Goal: Check status: Check status

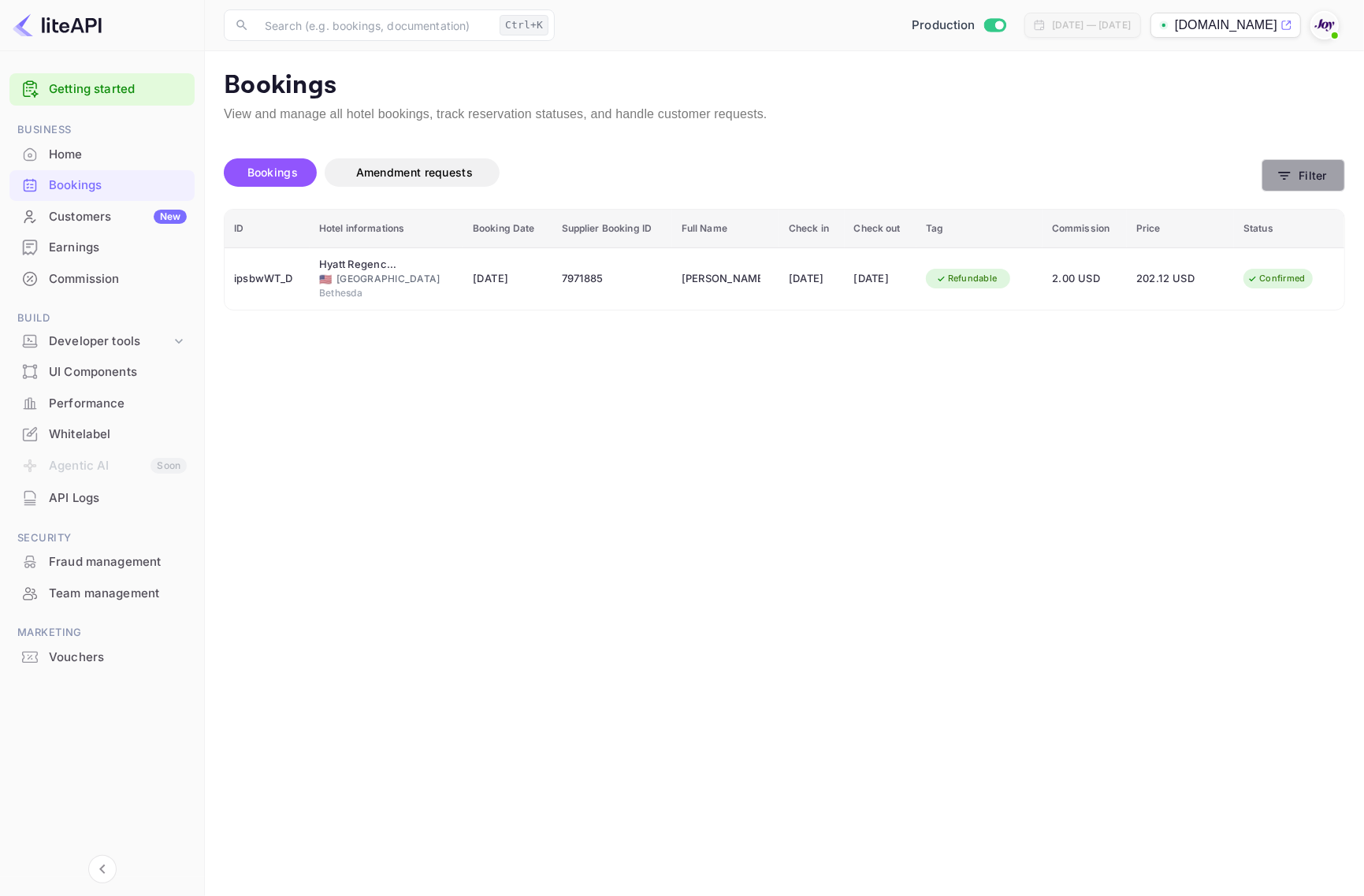
click at [1332, 163] on button "Filter" at bounding box center [1303, 175] width 83 height 32
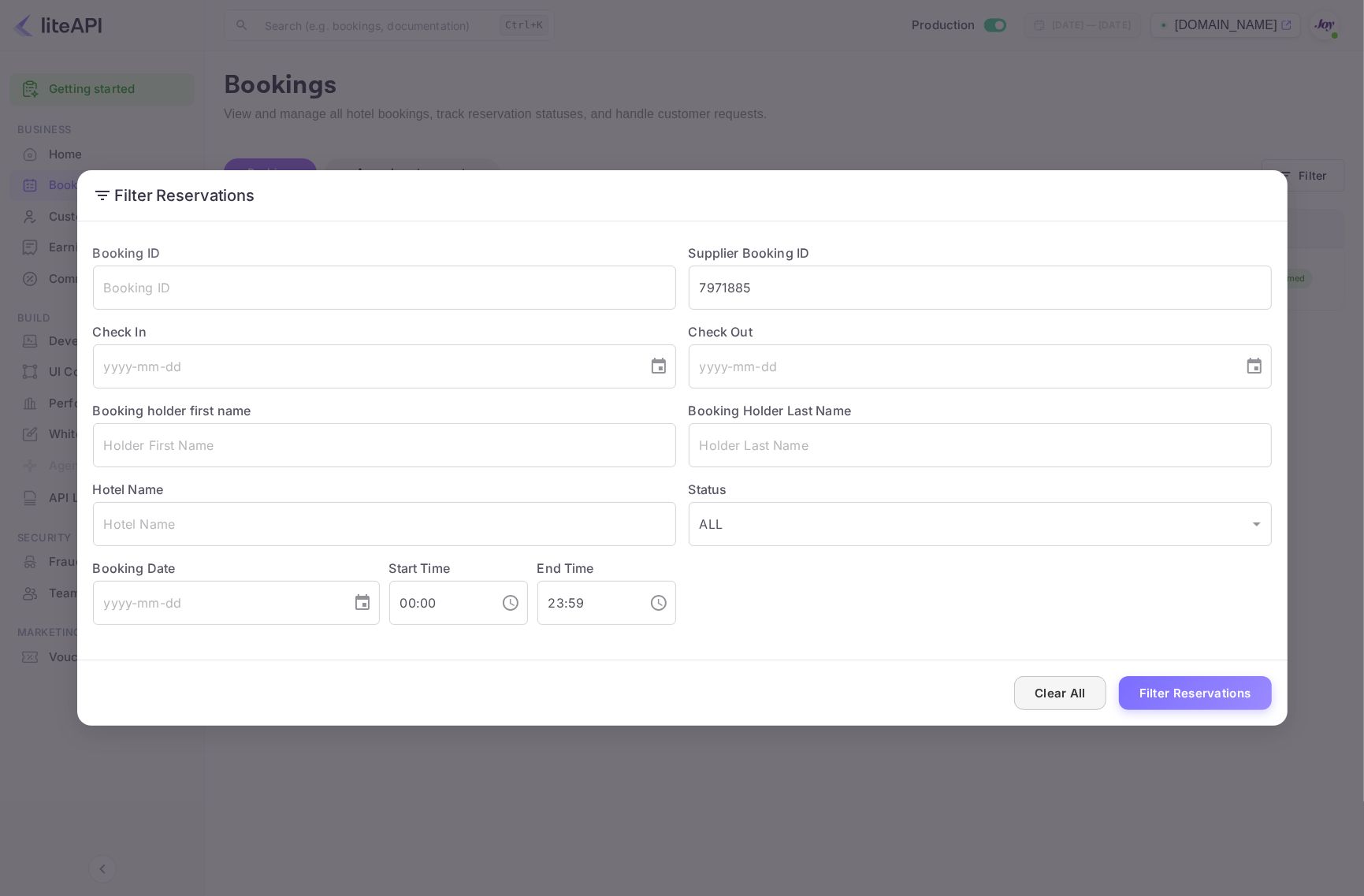
click at [1057, 686] on button "Clear All" at bounding box center [1060, 692] width 92 height 34
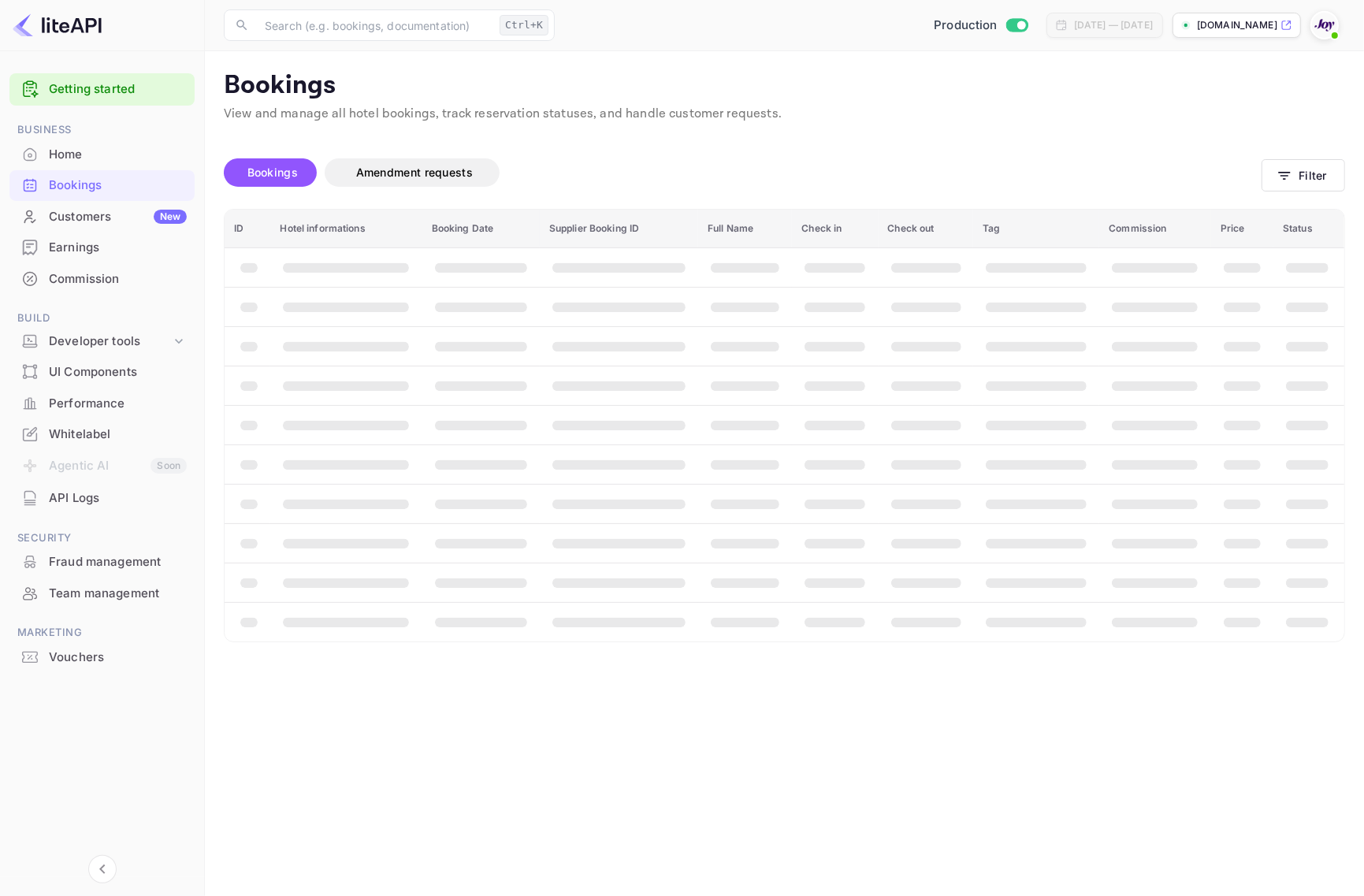
click at [1057, 686] on div "Clear All Filter Reservations" at bounding box center [682, 693] width 1211 height 66
click at [1057, 686] on main "Bookings View and manage all hotel bookings, track reservation statuses, and ha…" at bounding box center [784, 474] width 1159 height 845
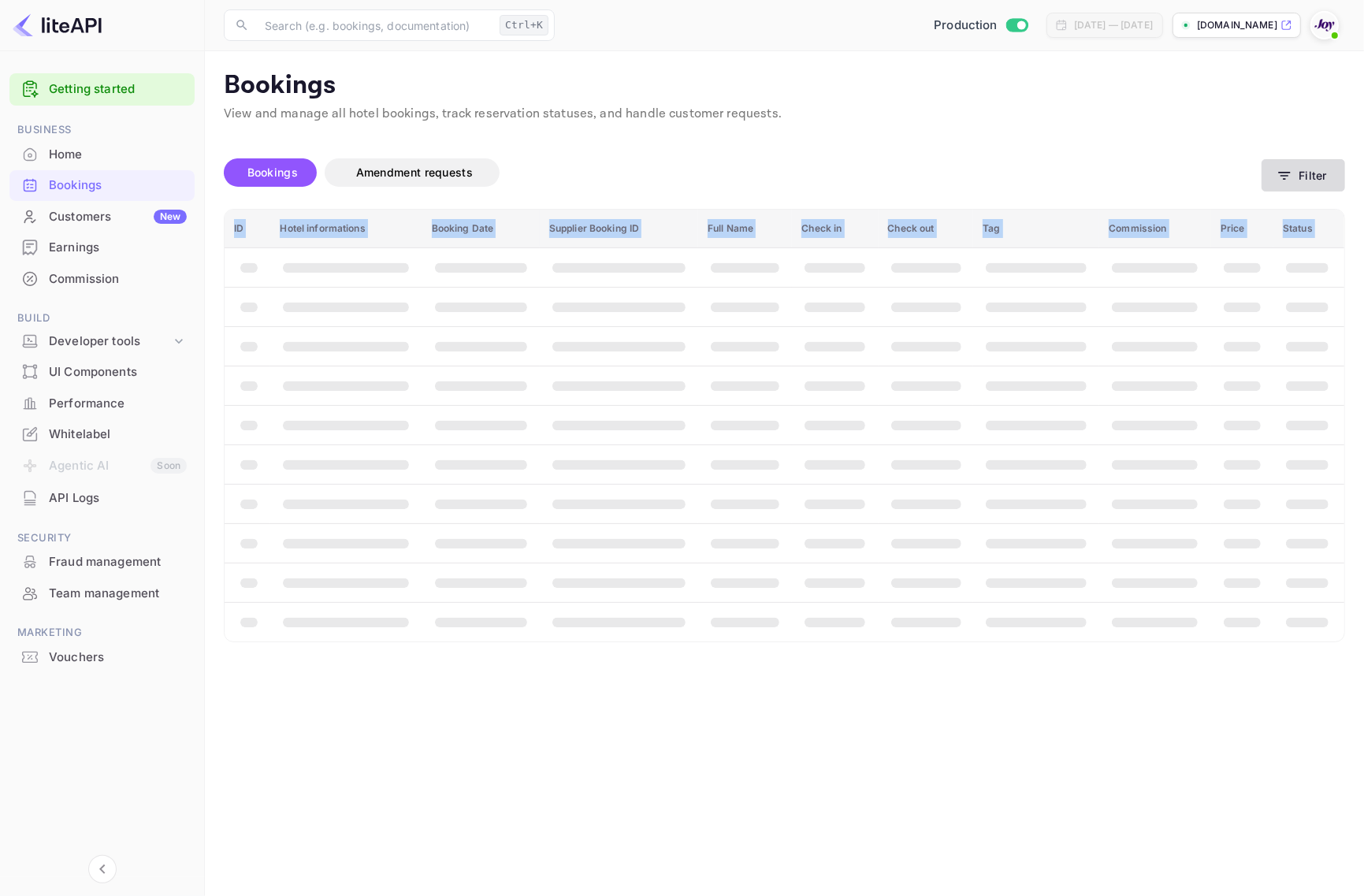
click at [1306, 175] on button "Filter" at bounding box center [1303, 175] width 83 height 32
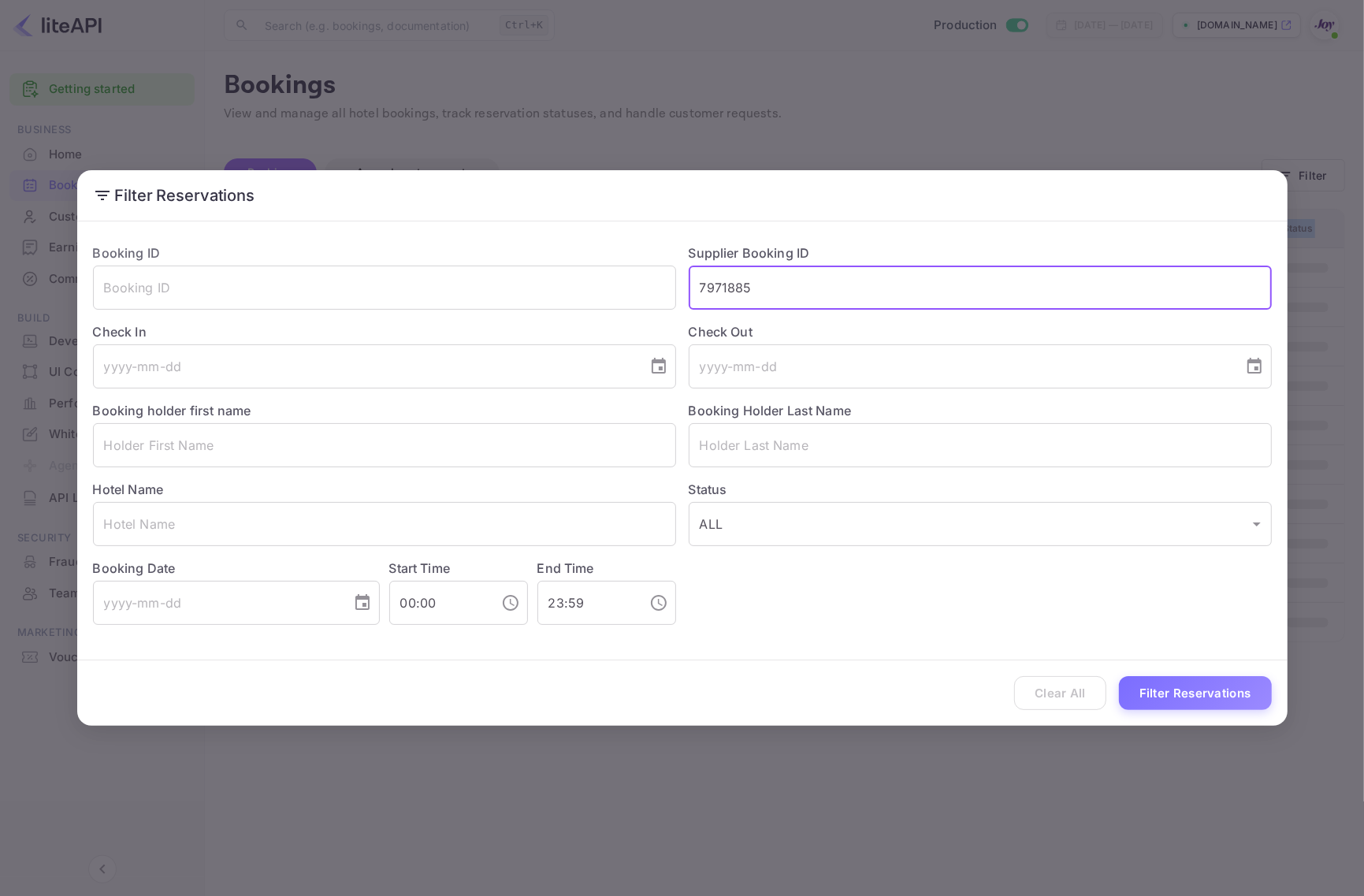
click at [789, 291] on input "7971885" at bounding box center [980, 288] width 583 height 44
paste input "31617"
type input "7931617"
click at [1190, 701] on button "Filter Reservations" at bounding box center [1195, 692] width 153 height 34
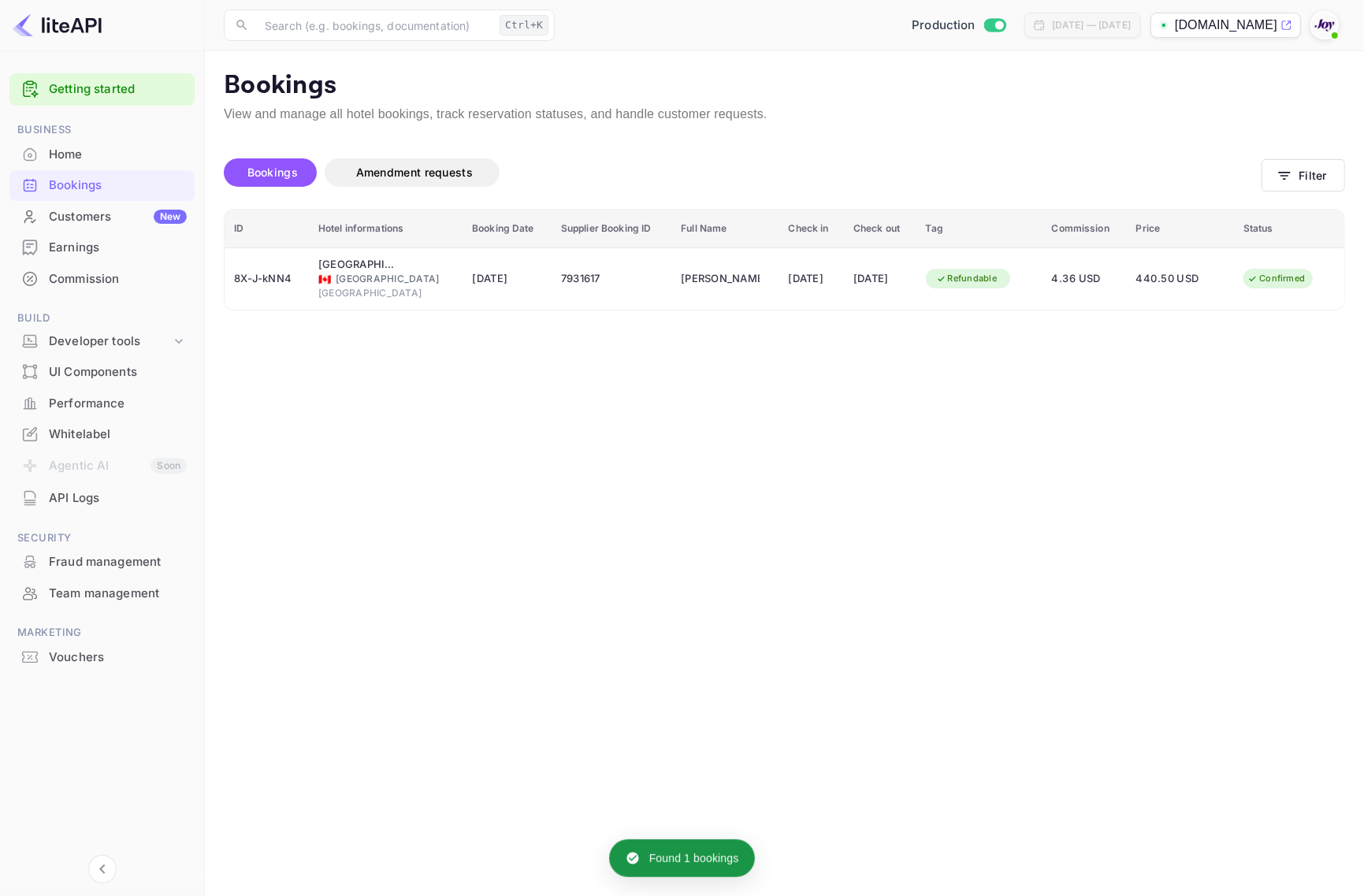
drag, startPoint x: 1190, startPoint y: 701, endPoint x: 639, endPoint y: 516, distance: 581.2
click at [714, 589] on main "Bookings View and manage all hotel bookings, track reservation statuses, and ha…" at bounding box center [784, 474] width 1159 height 845
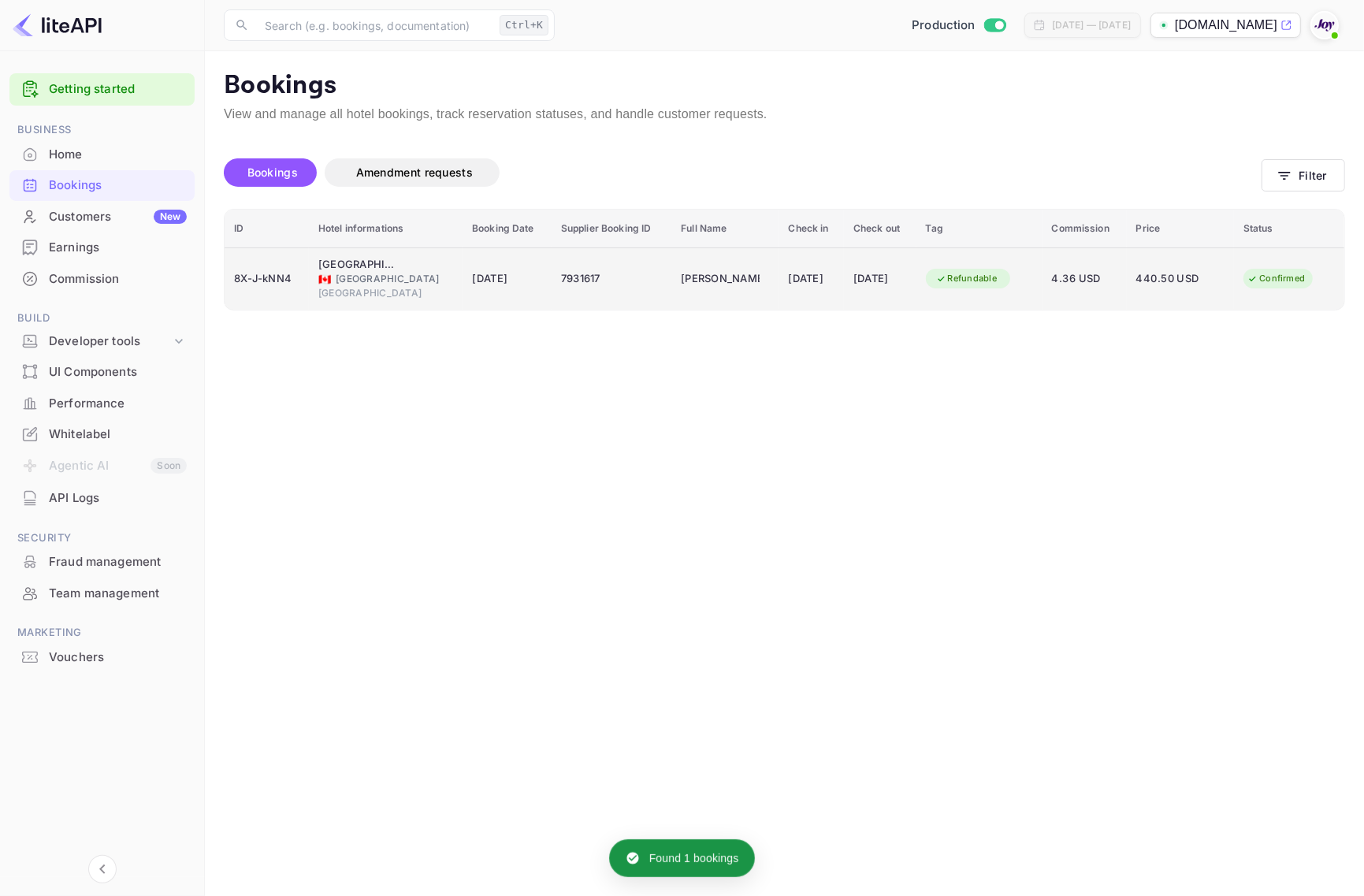
click at [259, 273] on div "8X-J-kNN4" at bounding box center [267, 279] width 66 height 25
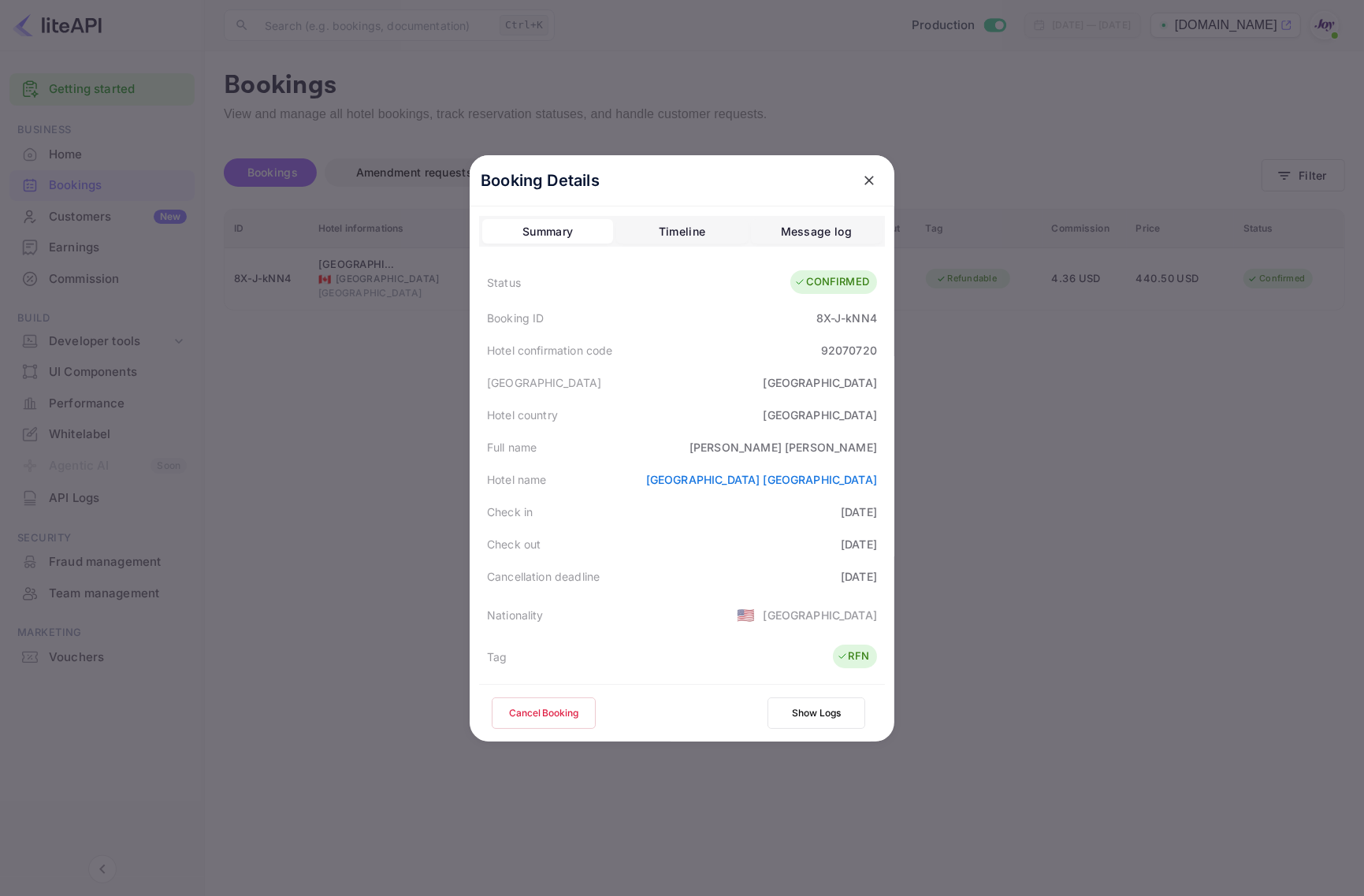
click at [305, 493] on div at bounding box center [682, 448] width 1364 height 896
